Goal: Find contact information: Find contact information

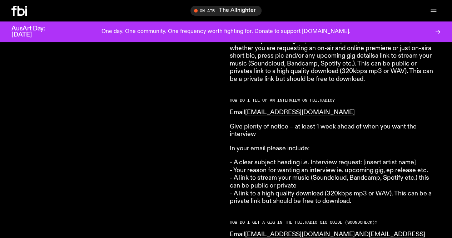
scroll to position [842, 0]
click at [437, 97] on div "HOW DO I SUBMIT MUSIC TO FBi.radio? Please submit your music to music@fbiradio.…" at bounding box center [335, 40] width 211 height 1177
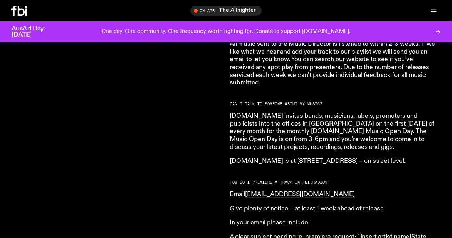
scroll to position [627, 0]
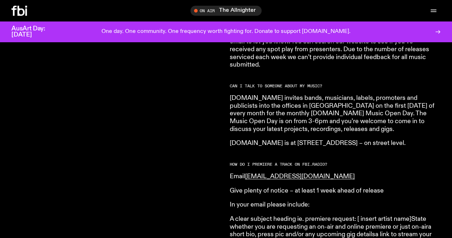
scroll to position [484, 0]
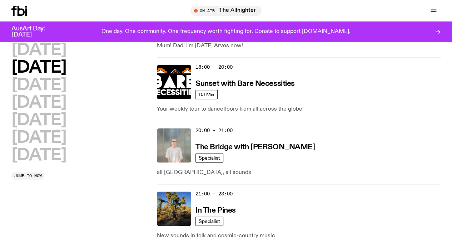
scroll to position [214, 0]
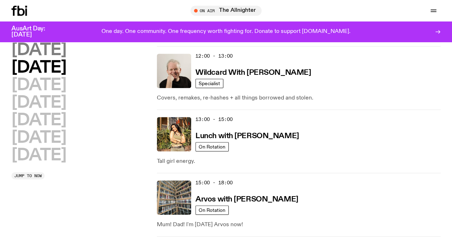
click at [64, 54] on h2 "Monday" at bounding box center [38, 50] width 55 height 16
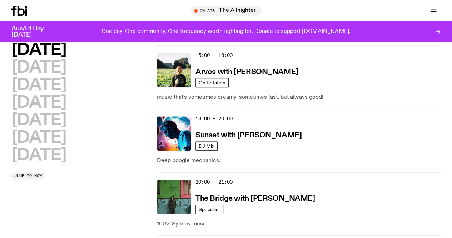
scroll to position [377, 0]
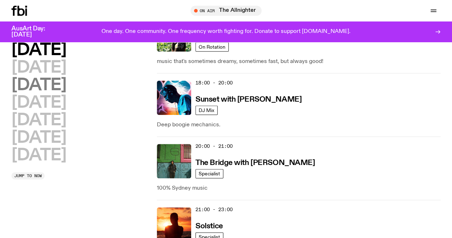
click at [66, 77] on h2 "Wednesday" at bounding box center [38, 85] width 55 height 16
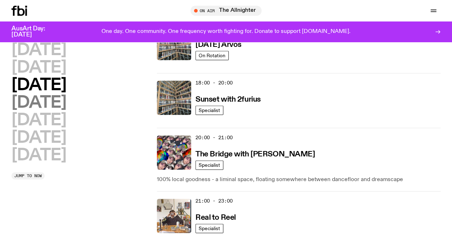
click at [66, 95] on h2 "Thursday" at bounding box center [38, 103] width 55 height 16
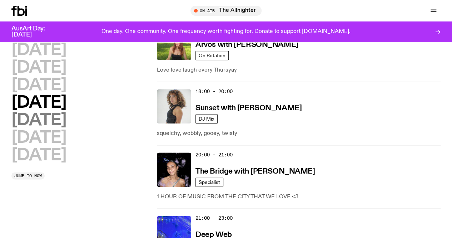
click at [55, 112] on h2 "Friday" at bounding box center [38, 120] width 55 height 16
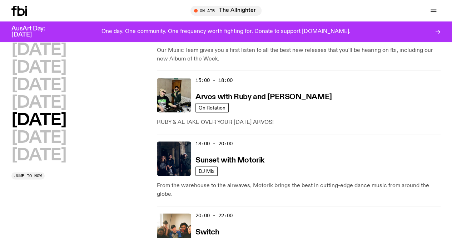
scroll to position [308, 0]
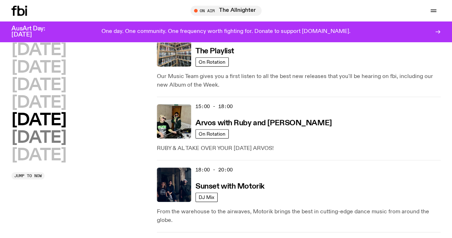
click at [50, 141] on h2 "Saturday" at bounding box center [38, 138] width 55 height 16
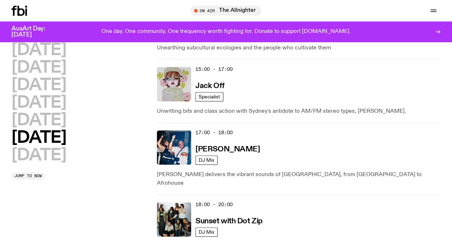
scroll to position [449, 0]
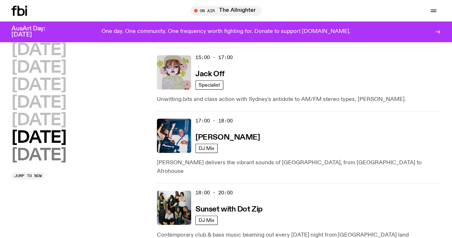
click at [66, 163] on h2 "Sunday" at bounding box center [38, 155] width 55 height 16
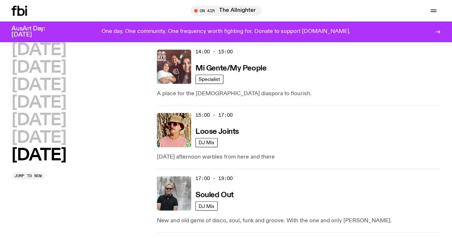
scroll to position [533, 0]
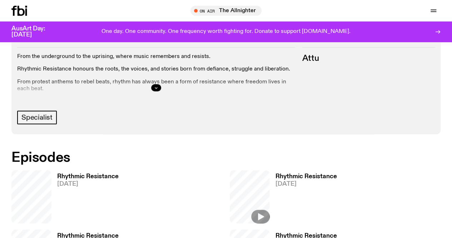
scroll to position [318, 0]
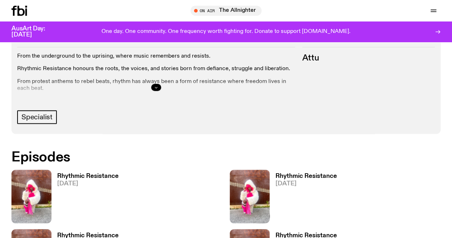
click at [158, 89] on icon "button" at bounding box center [156, 87] width 4 height 4
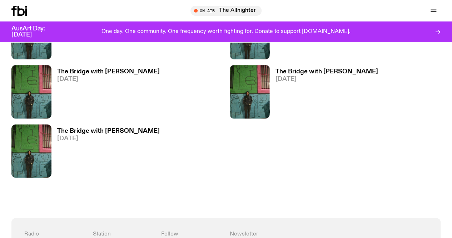
scroll to position [847, 0]
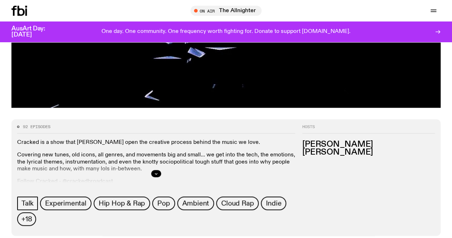
scroll to position [389, 0]
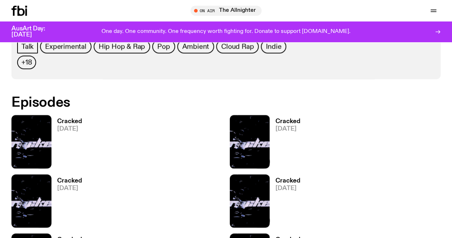
click at [161, 20] on button "button" at bounding box center [156, 16] width 10 height 7
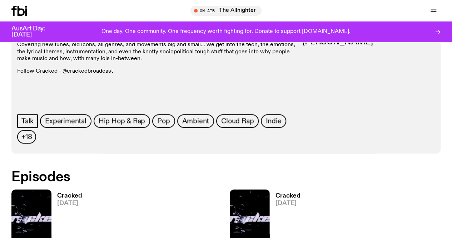
scroll to position [92, 0]
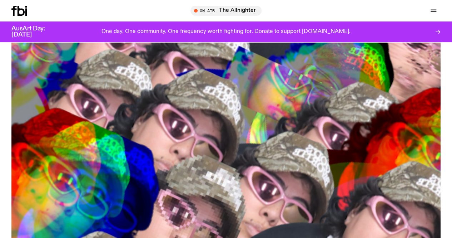
scroll to position [317, 0]
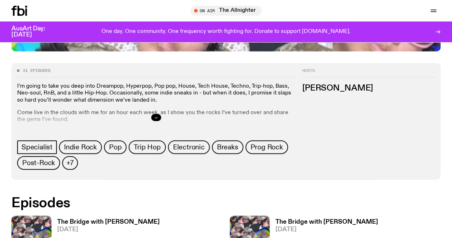
click at [158, 118] on icon "button" at bounding box center [156, 117] width 3 height 1
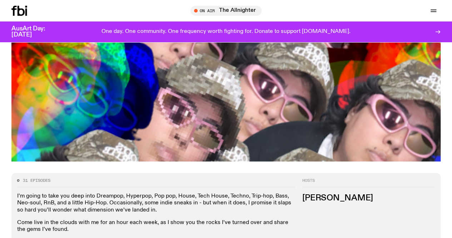
scroll to position [90, 0]
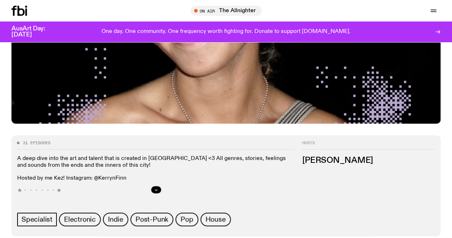
scroll to position [245, 0]
click at [161, 186] on button "button" at bounding box center [156, 189] width 10 height 7
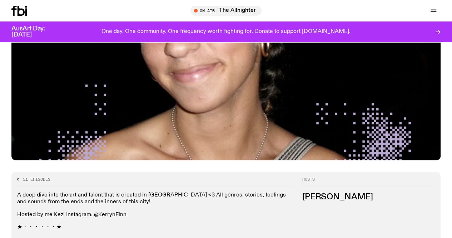
scroll to position [209, 0]
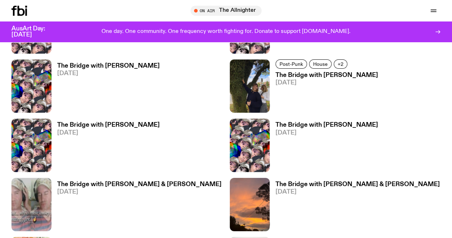
scroll to position [1175, 0]
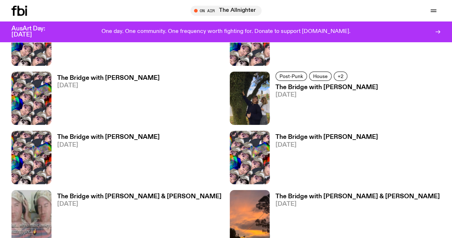
drag, startPoint x: 393, startPoint y: 68, endPoint x: 330, endPoint y: 69, distance: 62.9
copy link "diana.k@fbiradio.com"
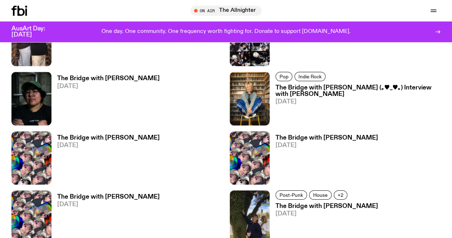
scroll to position [960, 0]
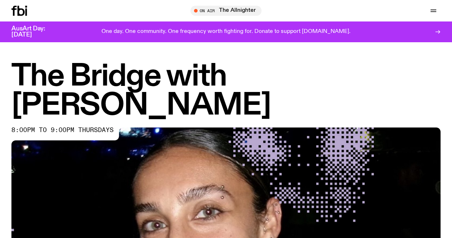
scroll to position [245, 0]
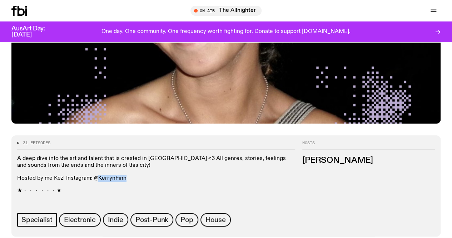
drag, startPoint x: 417, startPoint y: 158, endPoint x: 391, endPoint y: 158, distance: 25.7
click at [295, 175] on p "Hosted by me Kez! Instagram: @KerrynFinn" at bounding box center [156, 178] width 278 height 7
copy p "KerrynFinn"
